Goal: Information Seeking & Learning: Learn about a topic

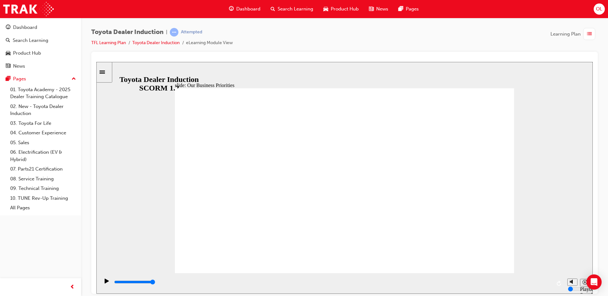
type input "5000"
type input "C"
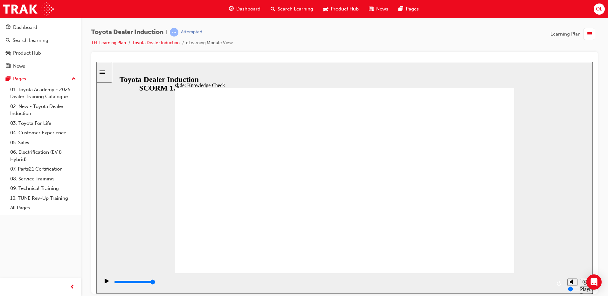
type input "C"
type input "CA"
type input "CAR"
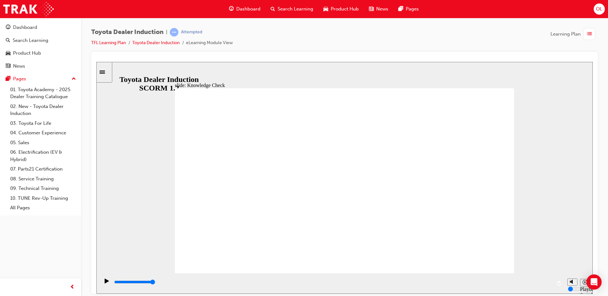
type input "CARS"
type input "5000"
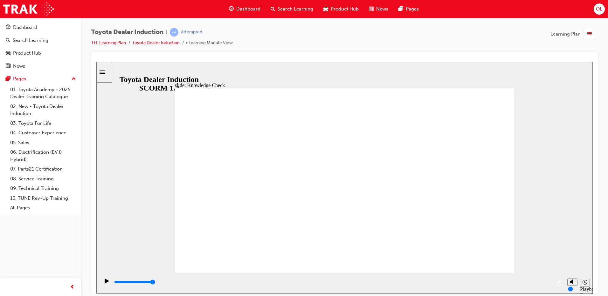
type input "f"
type input "fr"
type input "fre"
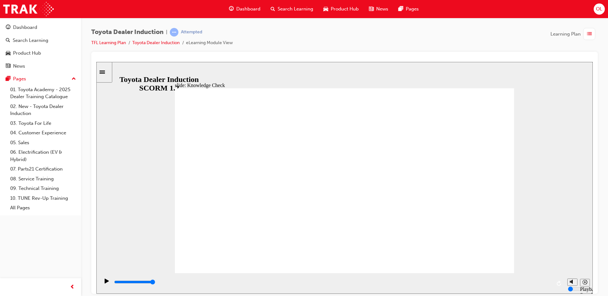
type input "fre"
type input "free"
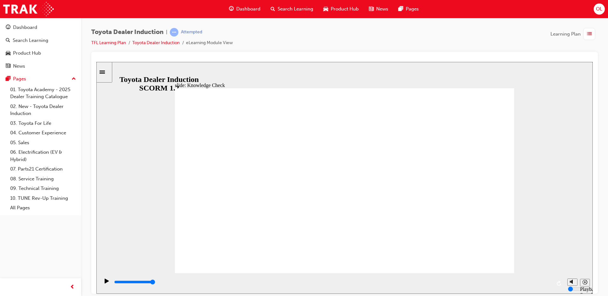
type input "free"
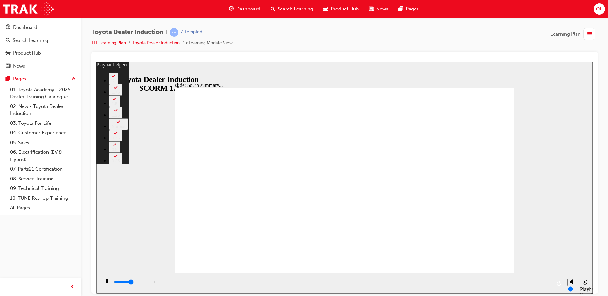
type input "2600"
type input "0"
type input "2800"
type input "0"
type input "2900"
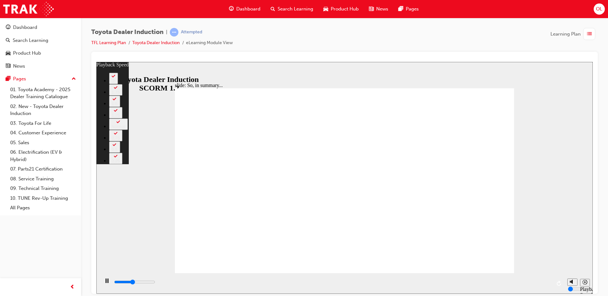
type input "1"
type input "3100"
type input "1"
type input "3400"
type input "1"
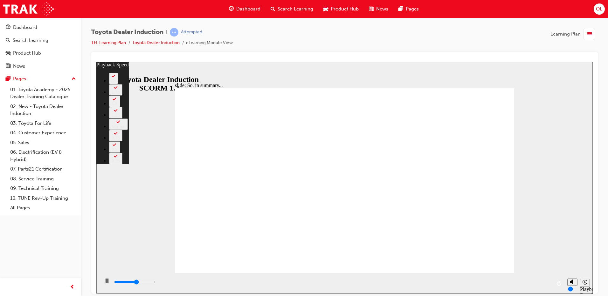
type input "3700"
type input "1"
type input "3900"
type input "2"
type input "4200"
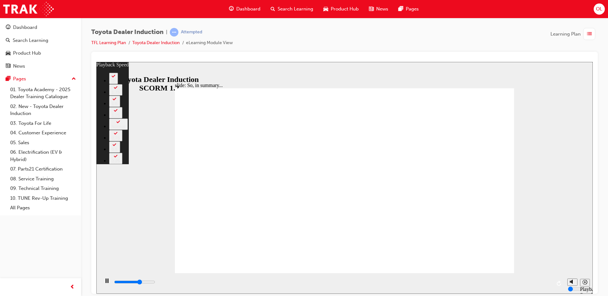
type input "2"
type input "4500"
type input "2"
type input "4700"
type input "2"
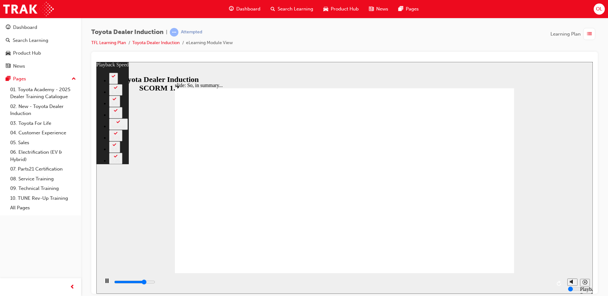
type input "5000"
type input "3"
type input "5300"
type input "3"
type input "5500"
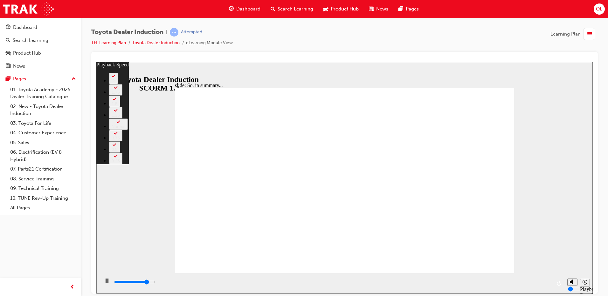
type input "3"
type input "5800"
type input "3"
type input "6100"
type input "4"
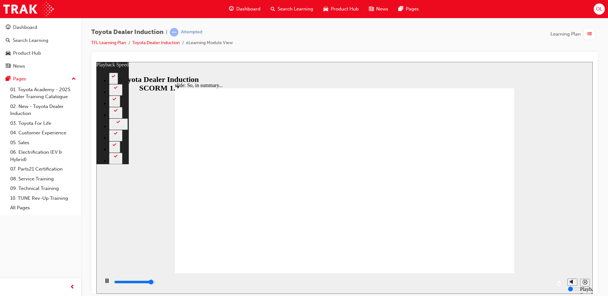
type input "6300"
type input "4"
type input "6500"
type input "128"
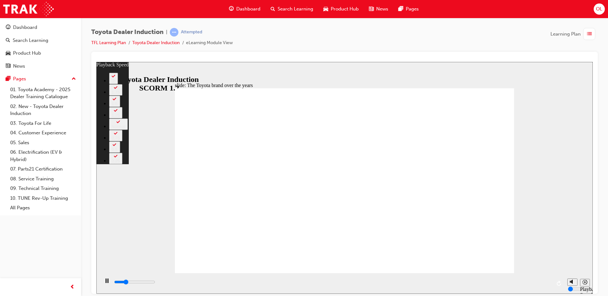
type input "2200"
type input "0"
type input "2500"
type input "0"
type input "2800"
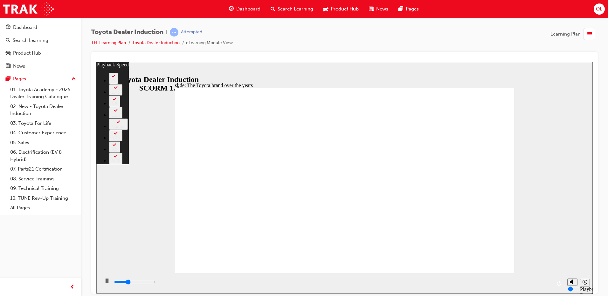
type input "1"
type input "3000"
type input "1"
type input "3300"
type input "1"
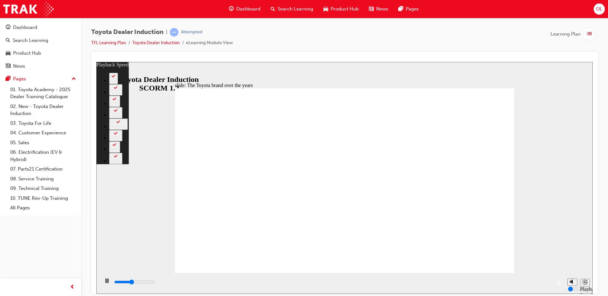
type input "3500"
type input "1"
type input "3800"
type input "2"
type input "4100"
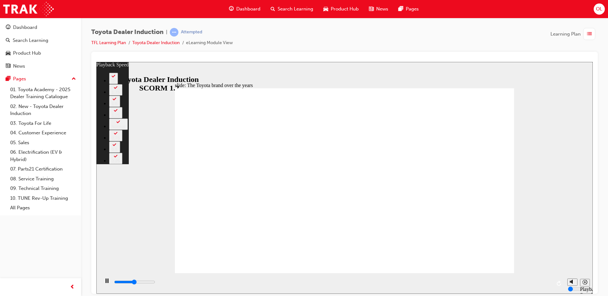
type input "2"
type input "4300"
type input "2"
type input "4600"
type input "2"
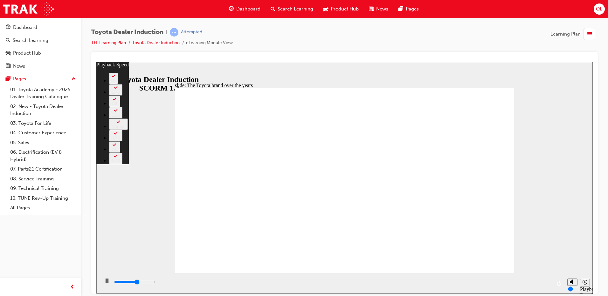
type input "4800"
type input "2"
type input "4900"
type input "3"
type input "5100"
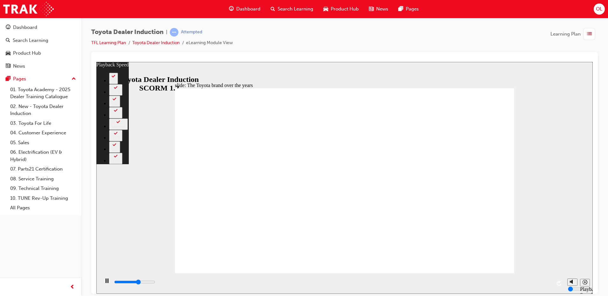
type input "3"
type input "5400"
type input "3"
type input "5800"
type input "4"
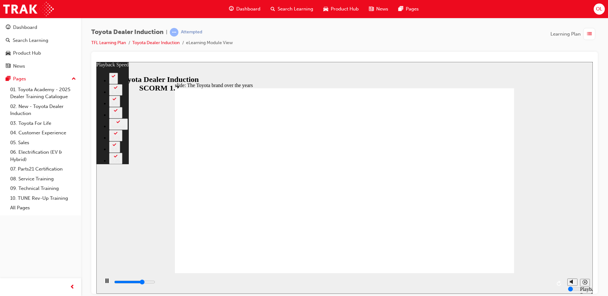
type input "6000"
type input "4"
type input "6200"
type input "4"
type input "6500"
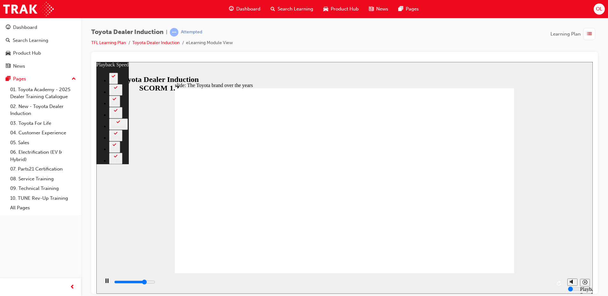
type input "4"
type input "6800"
type input "5"
type input "7000"
type input "5"
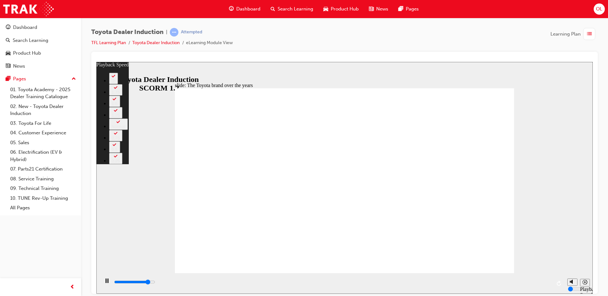
type input "7300"
type input "5"
type input "7400"
type input "5"
type input "7600"
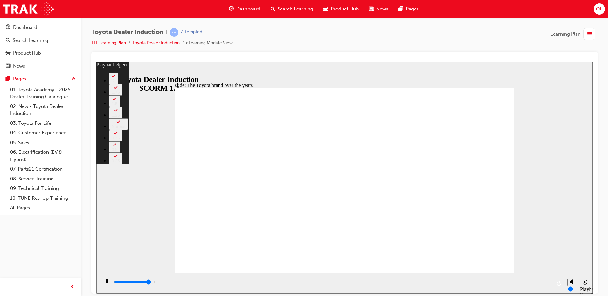
type input "5"
type input "7800"
type input "6"
type input "8000"
type input "6"
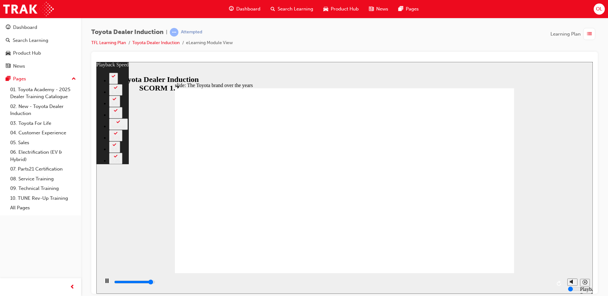
type input "8100"
type input "6"
type input "8200"
type input "6"
type input "8300"
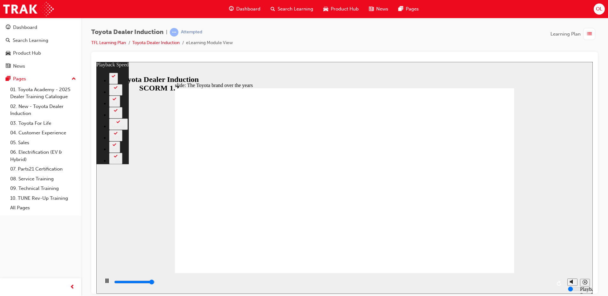
type input "6"
type input "8400"
type input "6"
type input "8400"
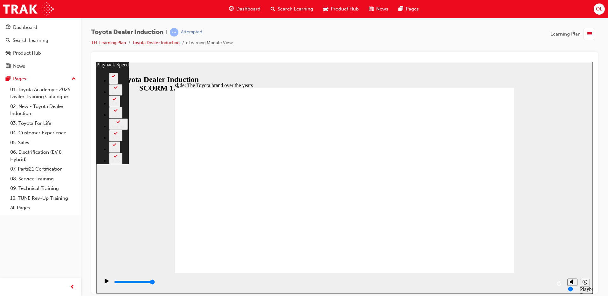
type input "165"
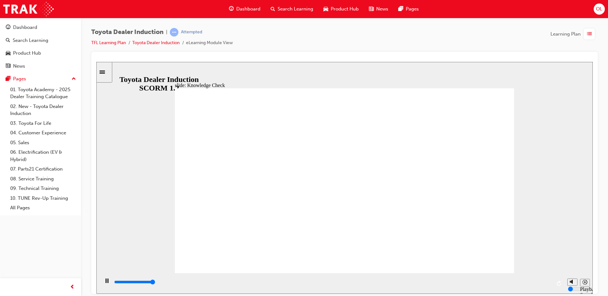
type input "5000"
radio input "true"
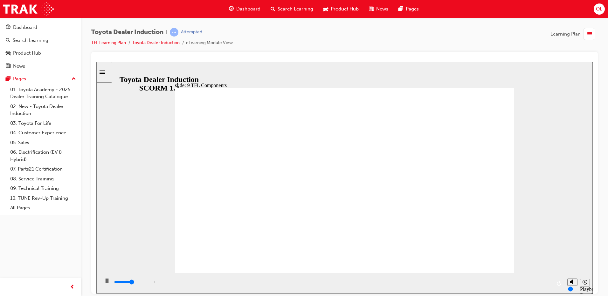
drag, startPoint x: 310, startPoint y: 225, endPoint x: 328, endPoint y: 220, distance: 19.4
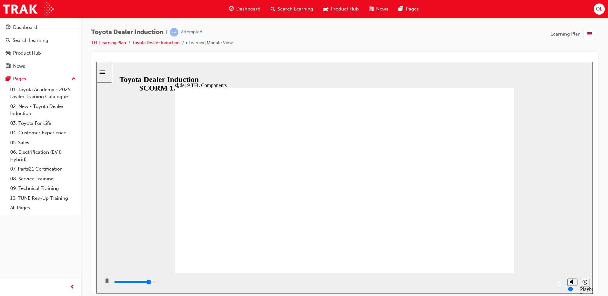
drag, startPoint x: 364, startPoint y: 209, endPoint x: 319, endPoint y: 196, distance: 47.4
drag, startPoint x: 500, startPoint y: 260, endPoint x: 490, endPoint y: 252, distance: 13.6
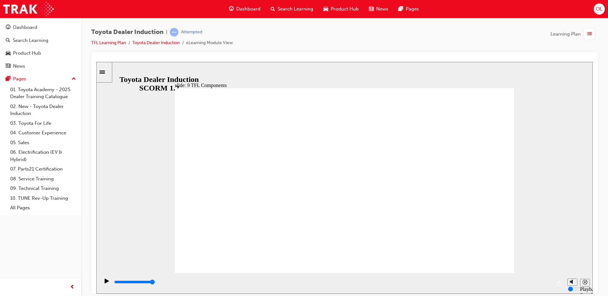
drag, startPoint x: 321, startPoint y: 192, endPoint x: 392, endPoint y: 185, distance: 71.2
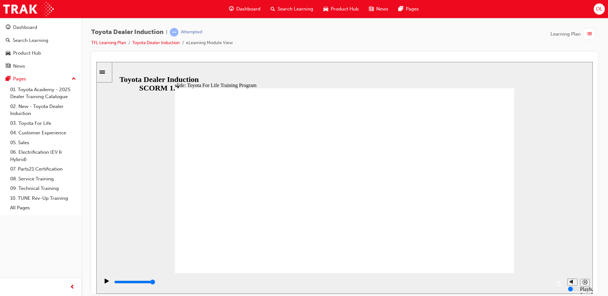
drag, startPoint x: 493, startPoint y: 251, endPoint x: 488, endPoint y: 257, distance: 7.8
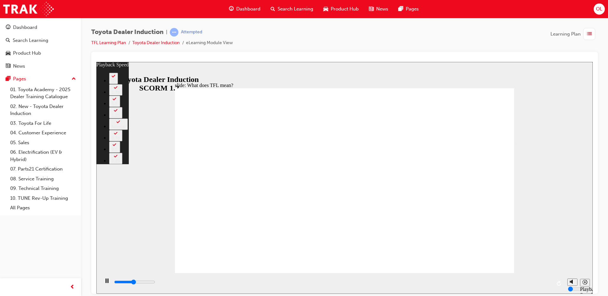
type input "5100"
type input "0"
type input "5600"
type input "1"
type input "5900"
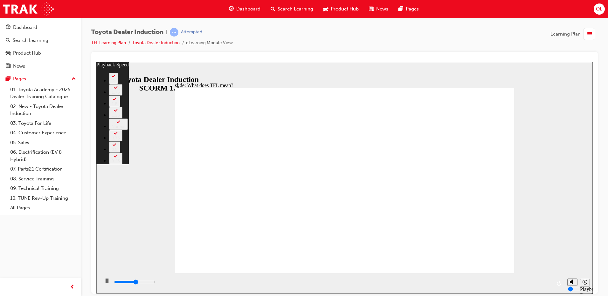
type input "1"
type input "6100"
type input "1"
type input "6400"
type input "1"
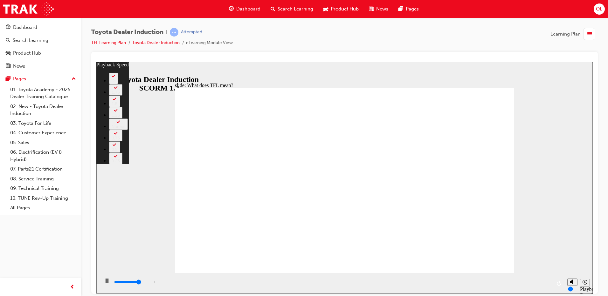
type input "6600"
type input "2"
type input "6900"
type input "2"
type input "7200"
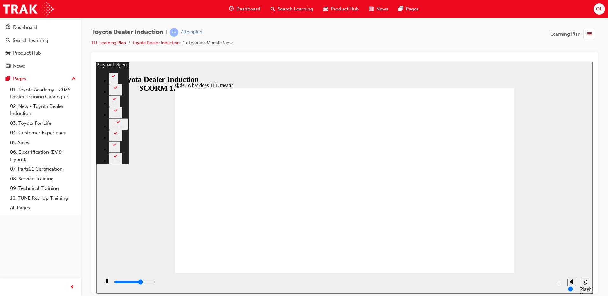
type input "2"
type input "7500"
type input "2"
type input "8000"
type input "3"
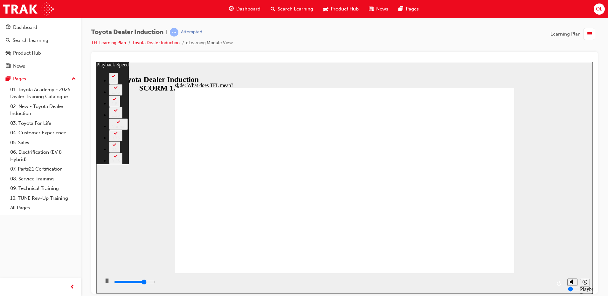
type input "8300"
type input "3"
type input "8300"
type input "3"
type input "8500"
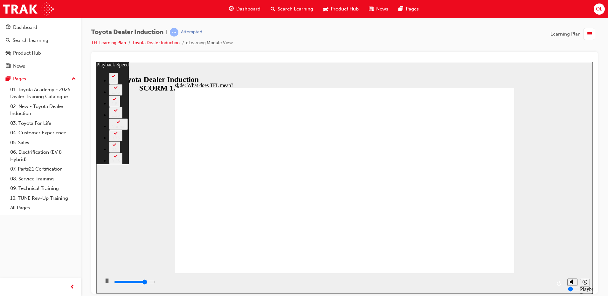
type input "4"
type input "8800"
type input "4"
type input "9100"
type input "4"
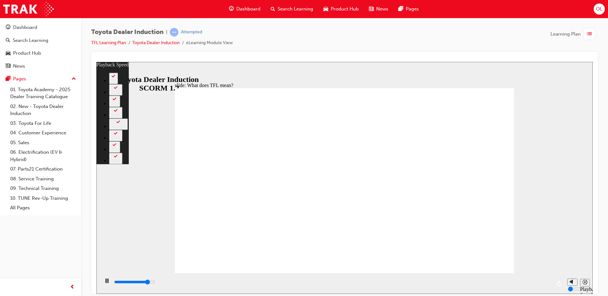
type input "9300"
type input "4"
type input "9600"
type input "5"
type input "9900"
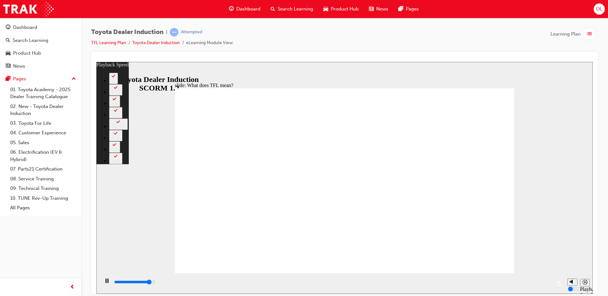
type input "5"
type input "10100"
type input "5"
type input "10400"
type input "5"
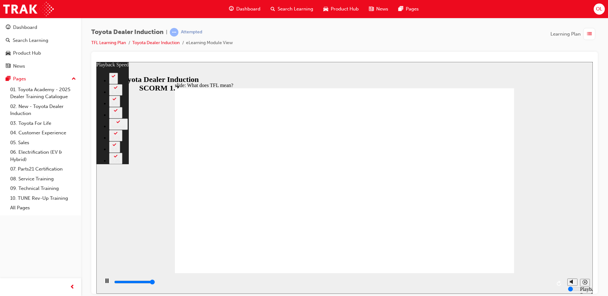
type input "10800"
type input "139"
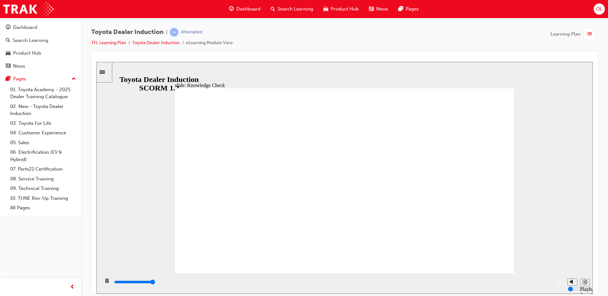
type input "5000"
radio input "true"
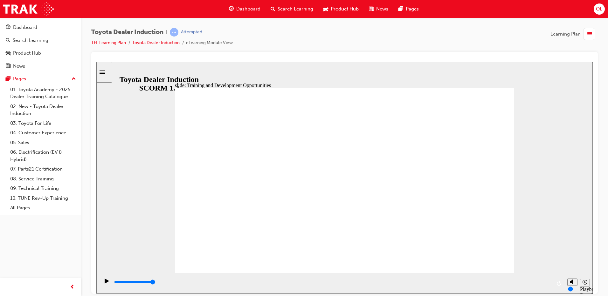
type input "42300"
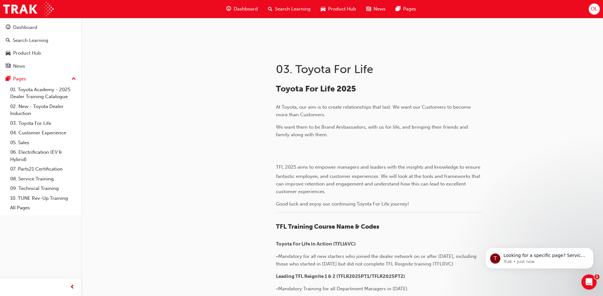
click at [244, 11] on span "Dashboard" at bounding box center [246, 8] width 24 height 7
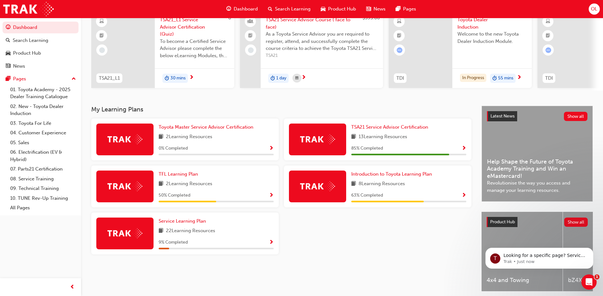
scroll to position [64, 0]
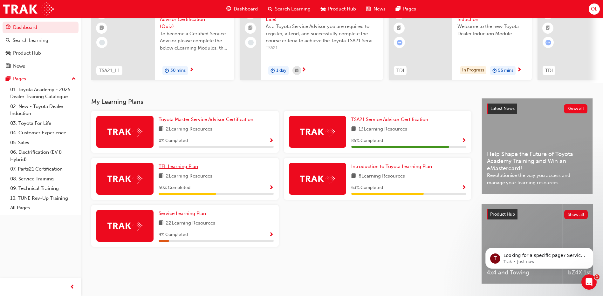
click at [182, 169] on span "TFL Learning Plan" at bounding box center [178, 167] width 39 height 6
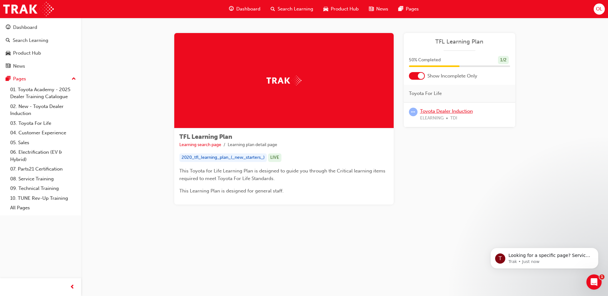
click at [444, 112] on link "Toyota Dealer Induction" at bounding box center [446, 111] width 53 height 6
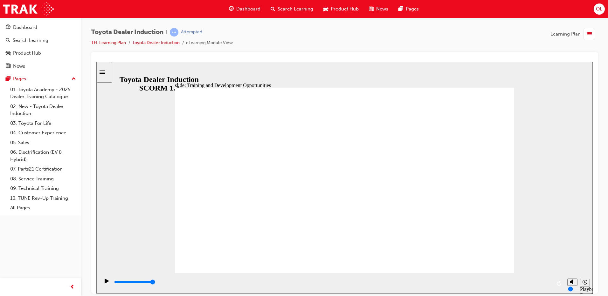
drag, startPoint x: 465, startPoint y: 100, endPoint x: 474, endPoint y: 99, distance: 9.2
type input "5000"
radio input "true"
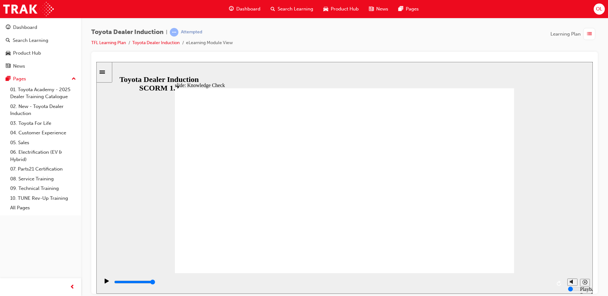
drag, startPoint x: 495, startPoint y: 106, endPoint x: 490, endPoint y: 98, distance: 9.3
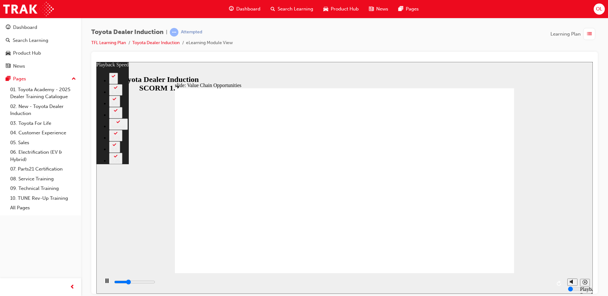
type input "3700"
type input "0"
type input "4400"
type input "1"
type input "4500"
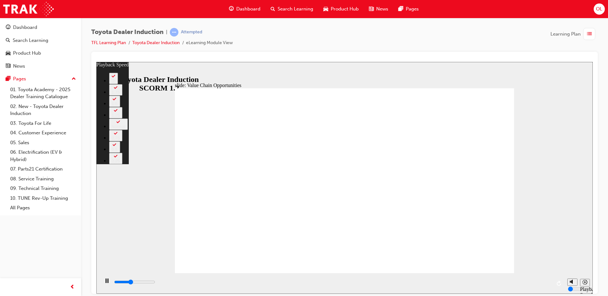
type input "1"
type input "4800"
type input "1"
type input "5000"
type input "1"
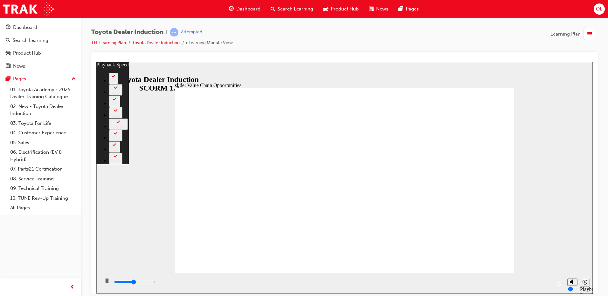
type input "5300"
type input "2"
type input "5600"
type input "2"
type input "5800"
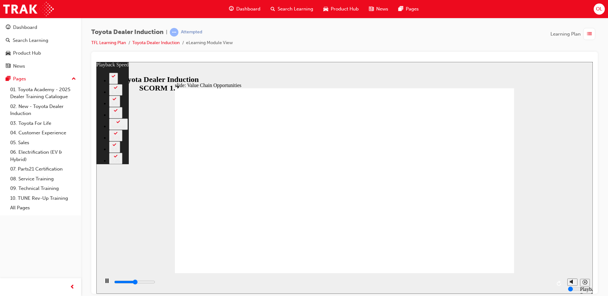
type input "2"
type input "6100"
type input "2"
type input "6400"
type input "3"
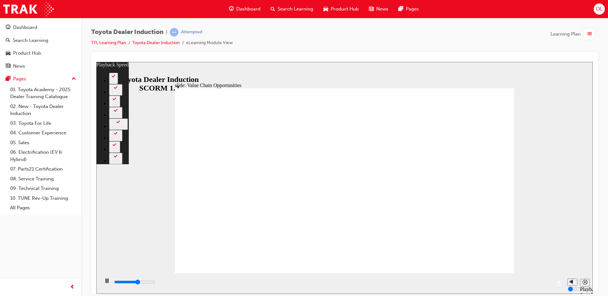
type input "6600"
type input "3"
type input "6900"
type input "3"
type input "6900"
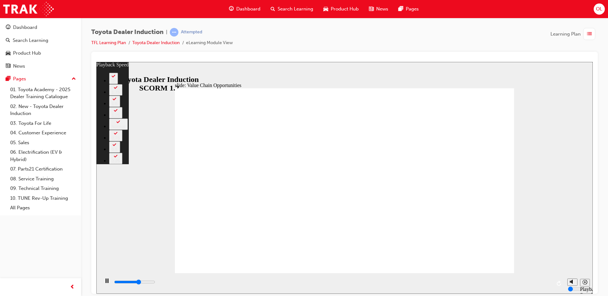
type input "3"
type input "7200"
type input "3"
type input "7400"
type input "4"
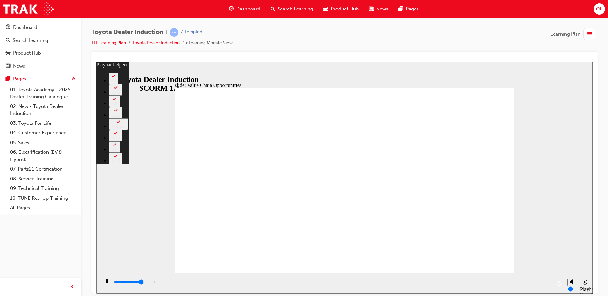
type input "7700"
type input "4"
type input "7900"
type input "4"
type input "8300"
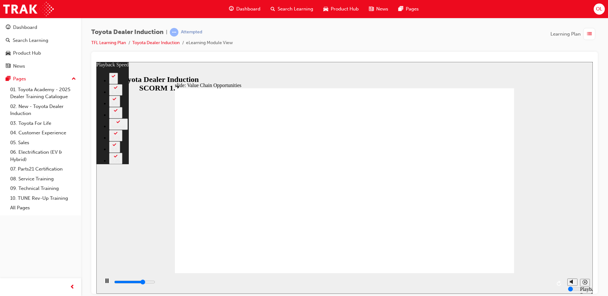
type input "5"
type input "8500"
type input "5"
type input "8800"
type input "5"
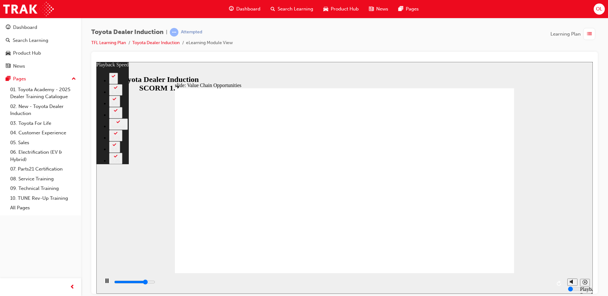
type input "9000"
type input "5"
type input "9300"
type input "6"
type input "10000"
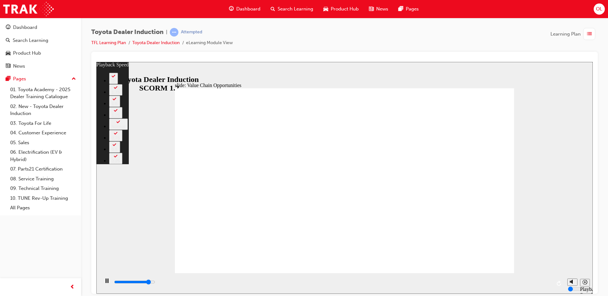
type input "6"
type input "10100"
type input "6"
type input "10400"
type input "7"
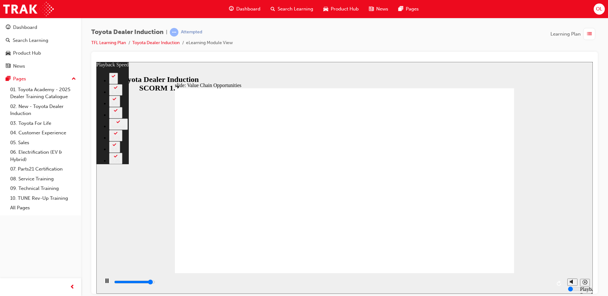
type input "10600"
type input "7"
type input "10900"
type input "7"
type input "11200"
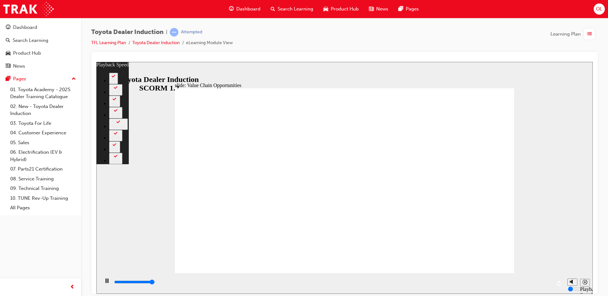
type input "7"
type input "11300"
type input "64"
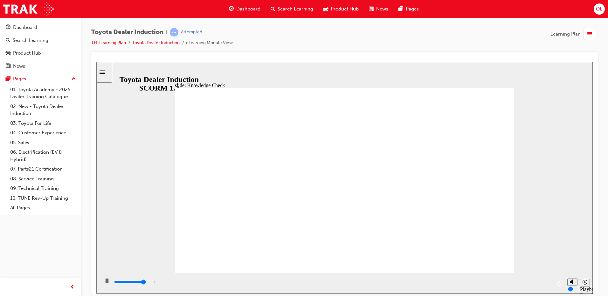
type input "3800"
radio input "true"
type input "5000"
radio input "true"
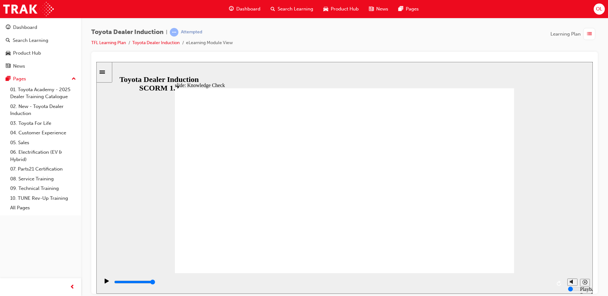
type input "14300"
